Goal: Contribute content: Contribute content

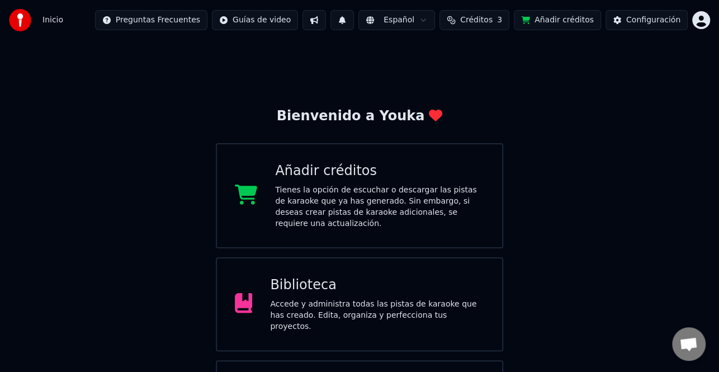
click at [480, 15] on span "Créditos" at bounding box center [476, 20] width 32 height 11
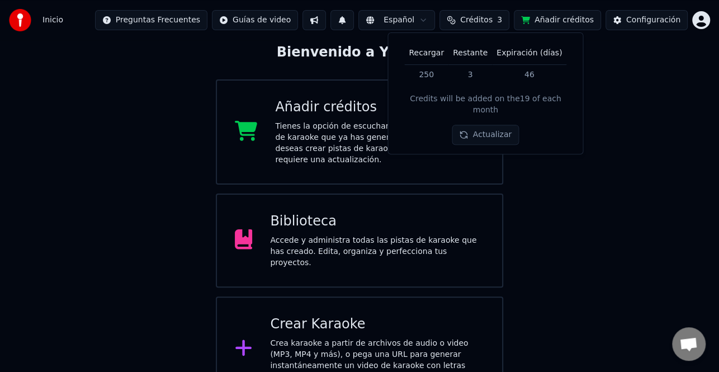
scroll to position [67, 0]
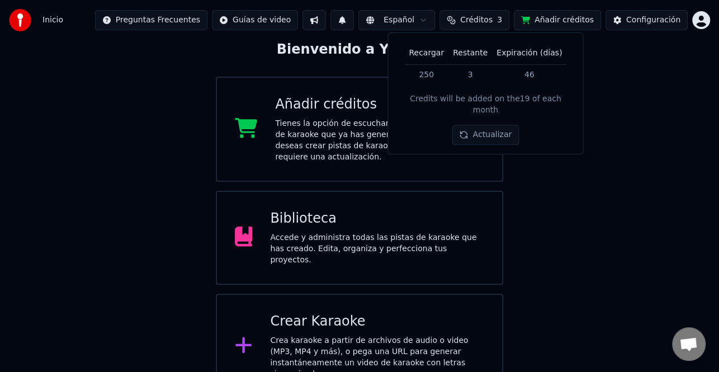
click at [476, 125] on button "Actualizar" at bounding box center [485, 135] width 67 height 20
click at [335, 136] on div "Tienes la opción de escuchar o descargar las pistas de karaoke que ya has gener…" at bounding box center [379, 140] width 209 height 45
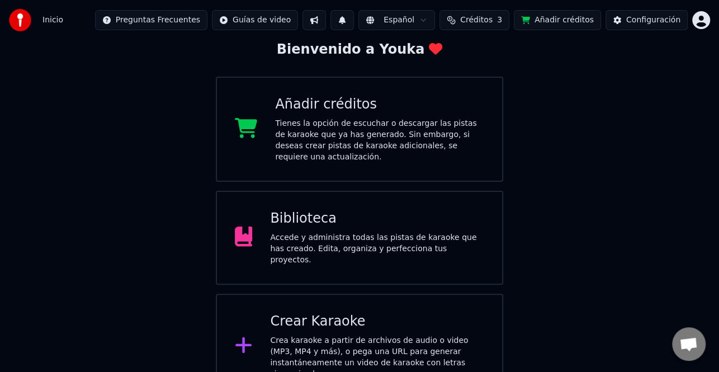
click at [480, 7] on div "Inicio Preguntas Frecuentes Guías de video Español Créditos 3 Añadir créditos C…" at bounding box center [359, 20] width 719 height 40
click at [492, 22] on span "Créditos" at bounding box center [476, 20] width 32 height 11
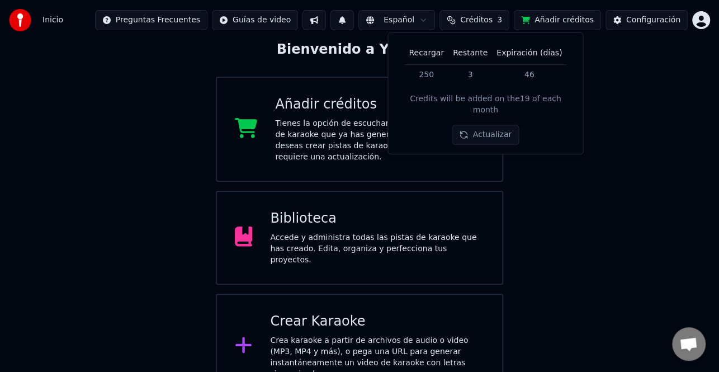
click at [489, 125] on button "Actualizar" at bounding box center [485, 135] width 67 height 20
click at [492, 125] on button "Actualizar" at bounding box center [485, 135] width 67 height 20
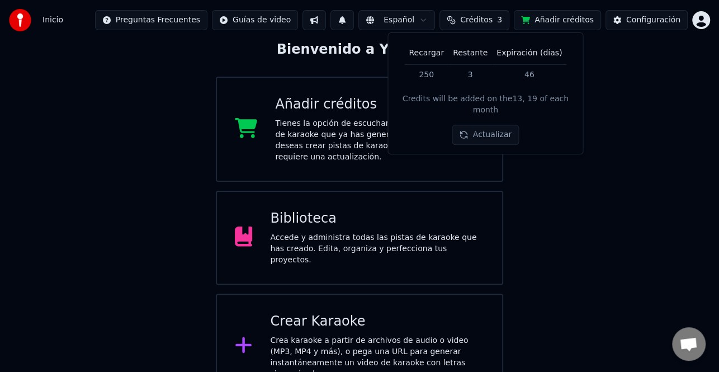
click at [492, 125] on button "Actualizar" at bounding box center [485, 135] width 67 height 20
click at [471, 134] on button "Actualizar" at bounding box center [485, 135] width 67 height 20
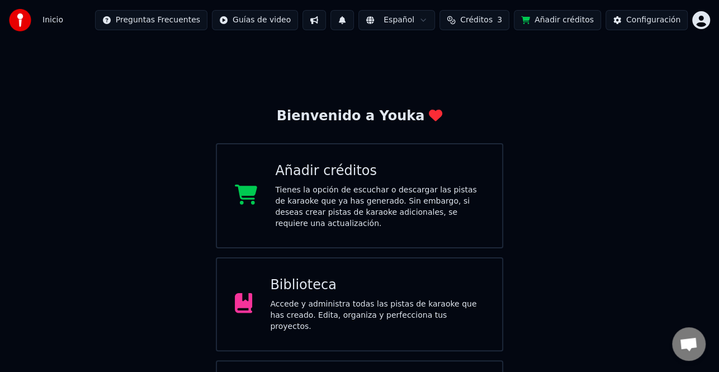
drag, startPoint x: 484, startPoint y: 16, endPoint x: 488, endPoint y: 26, distance: 10.6
click at [485, 16] on span "Créditos" at bounding box center [476, 20] width 32 height 11
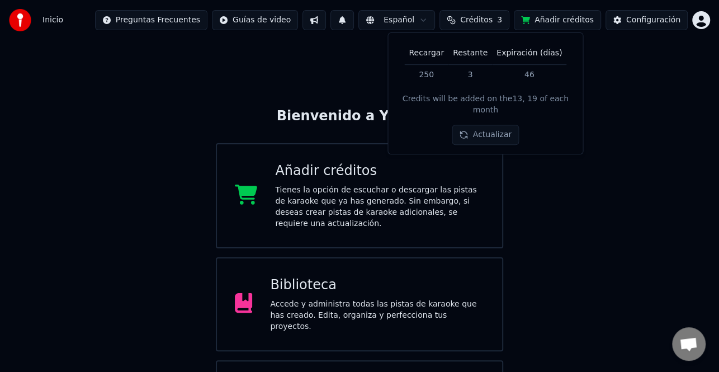
click at [493, 125] on button "Actualizar" at bounding box center [485, 135] width 67 height 20
click at [491, 125] on button "Actualizar" at bounding box center [485, 135] width 67 height 20
click at [495, 125] on button "Actualizar" at bounding box center [485, 135] width 67 height 20
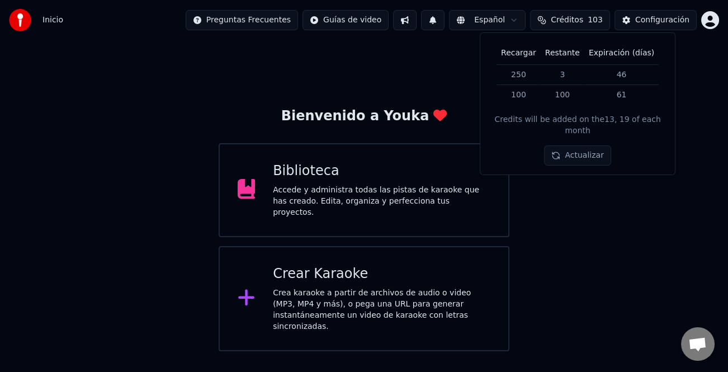
click at [598, 185] on div "Bienvenido a Youka Biblioteca Accede y administra todas las pistas de karaoke q…" at bounding box center [364, 195] width 728 height 311
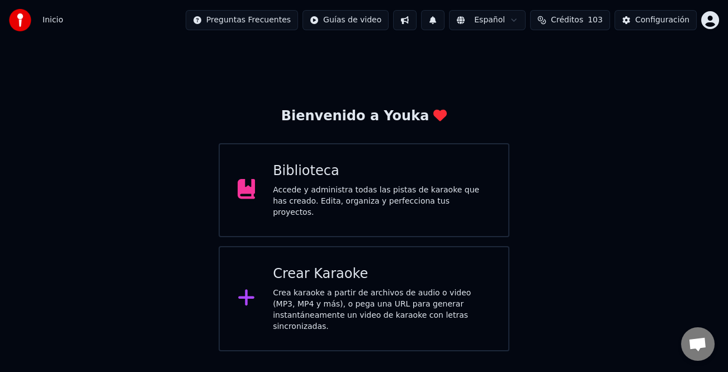
click at [438, 269] on div "Crear Karaoke" at bounding box center [382, 274] width 218 height 18
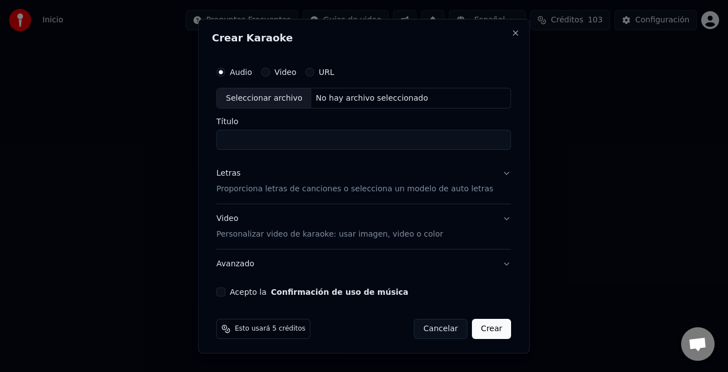
click at [286, 100] on div "Seleccionar archivo" at bounding box center [264, 98] width 95 height 20
type input "**********"
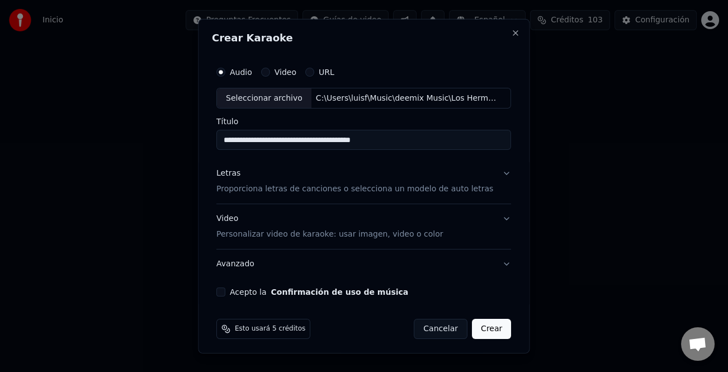
click at [235, 175] on div "Letras" at bounding box center [228, 173] width 24 height 11
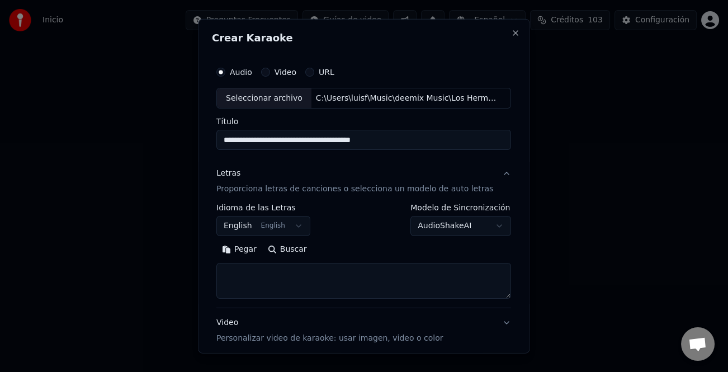
click at [243, 248] on button "Pegar" at bounding box center [239, 249] width 46 height 18
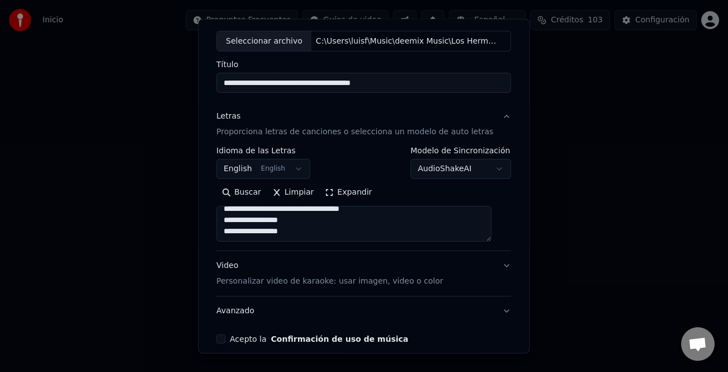
scroll to position [108, 0]
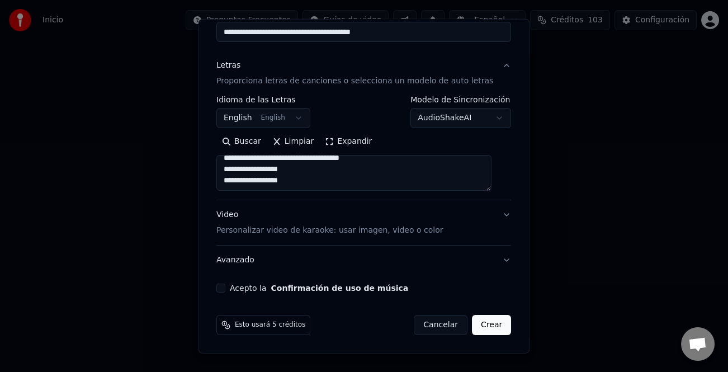
type textarea "**********"
click at [225, 289] on button "Acepto la Confirmación de uso de música" at bounding box center [220, 288] width 9 height 9
click at [478, 326] on button "Crear" at bounding box center [491, 325] width 39 height 20
select select "**"
type textarea "**********"
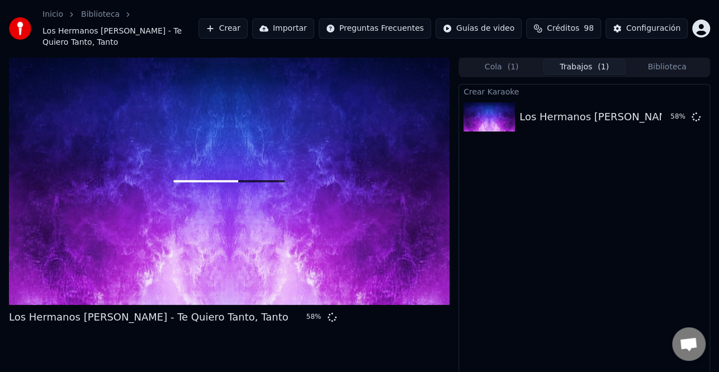
click at [248, 22] on button "Crear" at bounding box center [223, 28] width 49 height 20
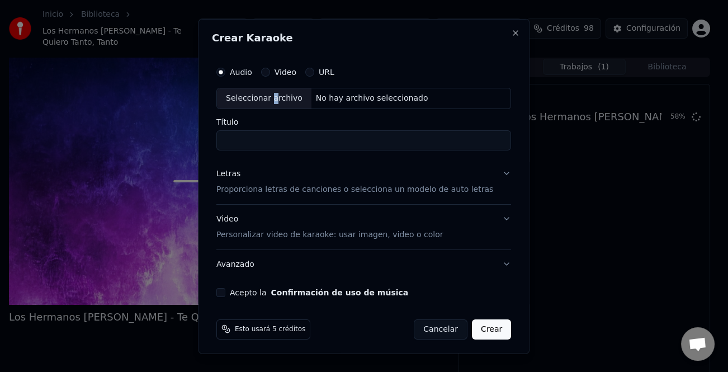
click at [278, 99] on div "Seleccionar archivo" at bounding box center [264, 98] width 95 height 20
type input "**********"
click at [225, 292] on button "Acepto la Confirmación de uso de música" at bounding box center [220, 291] width 9 height 9
click at [482, 327] on button "Crear" at bounding box center [491, 329] width 39 height 20
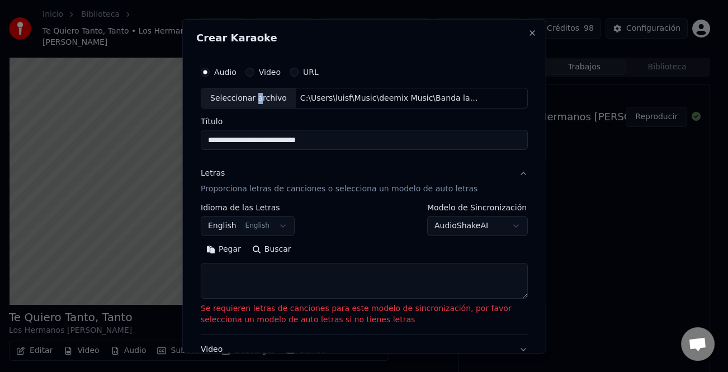
click at [228, 248] on button "Pegar" at bounding box center [224, 249] width 46 height 18
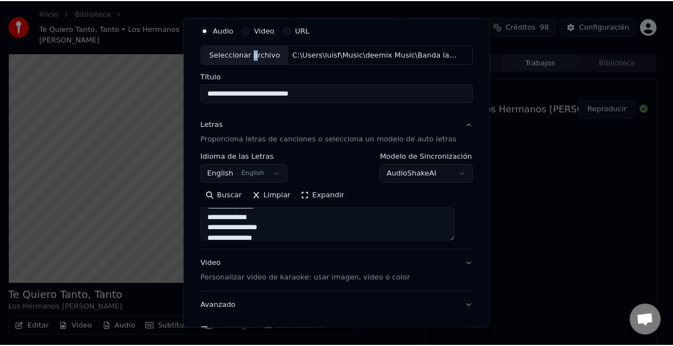
scroll to position [108, 0]
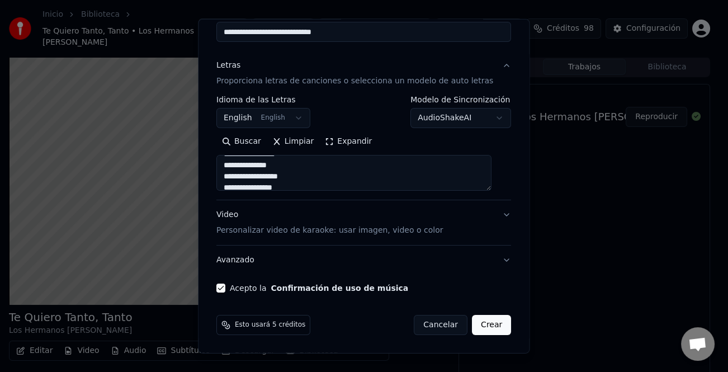
click at [497, 328] on div "Esto usará 5 créditos Cancelar Crear" at bounding box center [364, 324] width 304 height 29
type textarea "**********"
click at [488, 329] on button "Crear" at bounding box center [491, 325] width 39 height 20
select select "**"
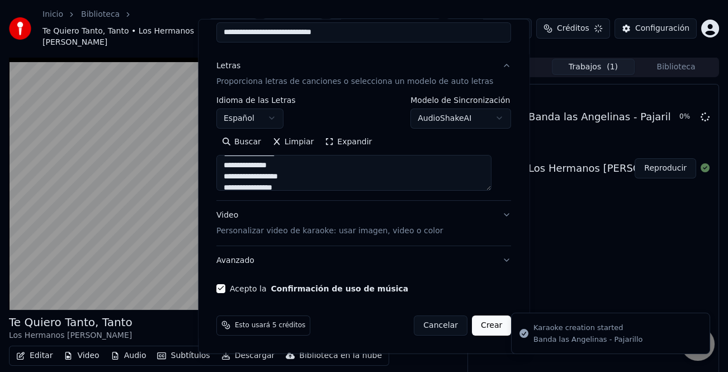
type textarea "**********"
select select
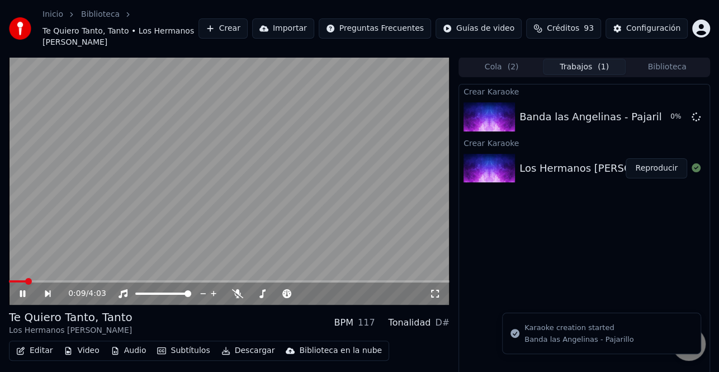
click at [22, 290] on icon at bounding box center [23, 293] width 6 height 7
